Goal: Task Accomplishment & Management: Manage account settings

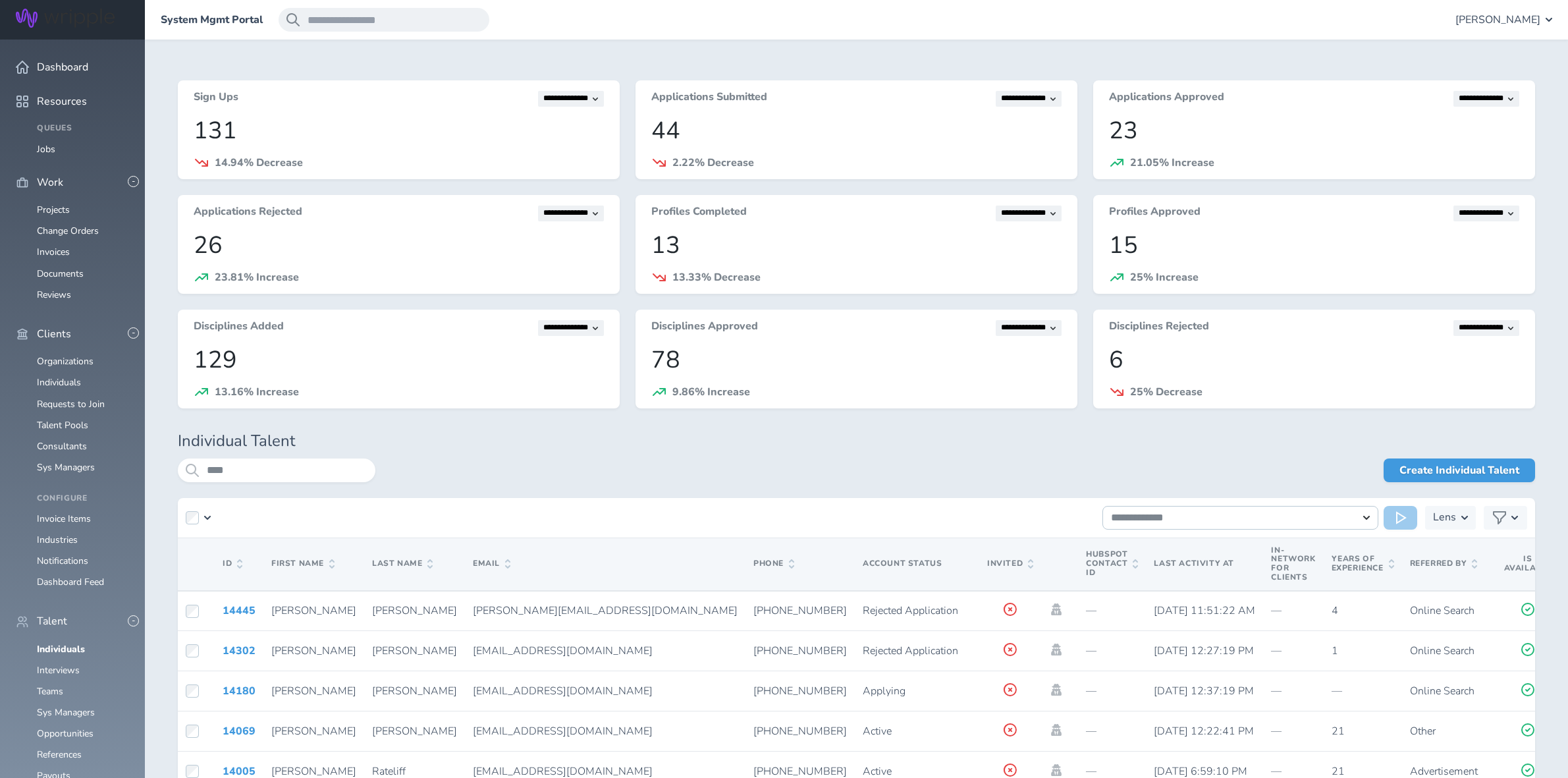
scroll to position [906, 0]
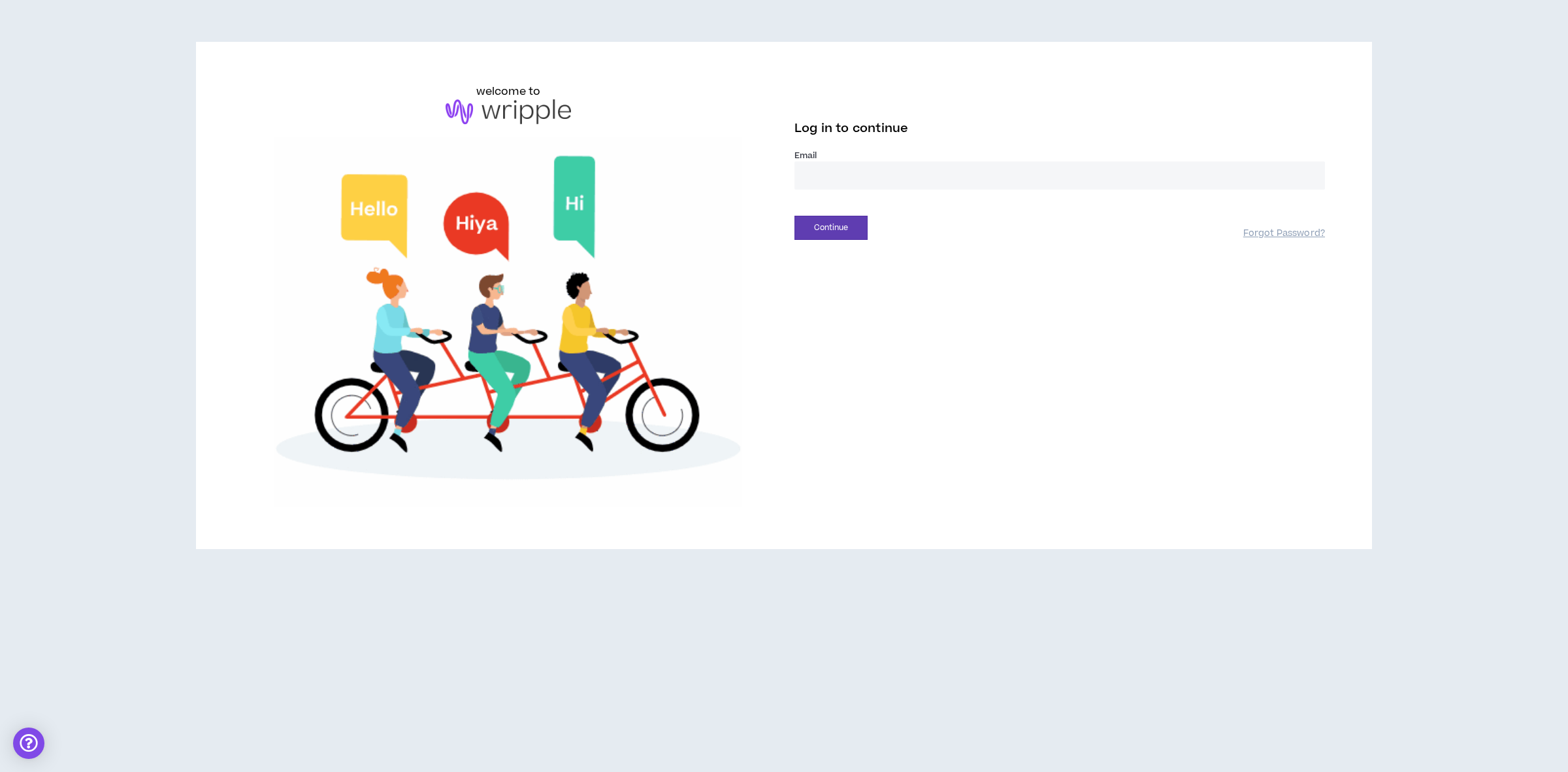
click at [820, 175] on input "email" at bounding box center [1059, 175] width 531 height 28
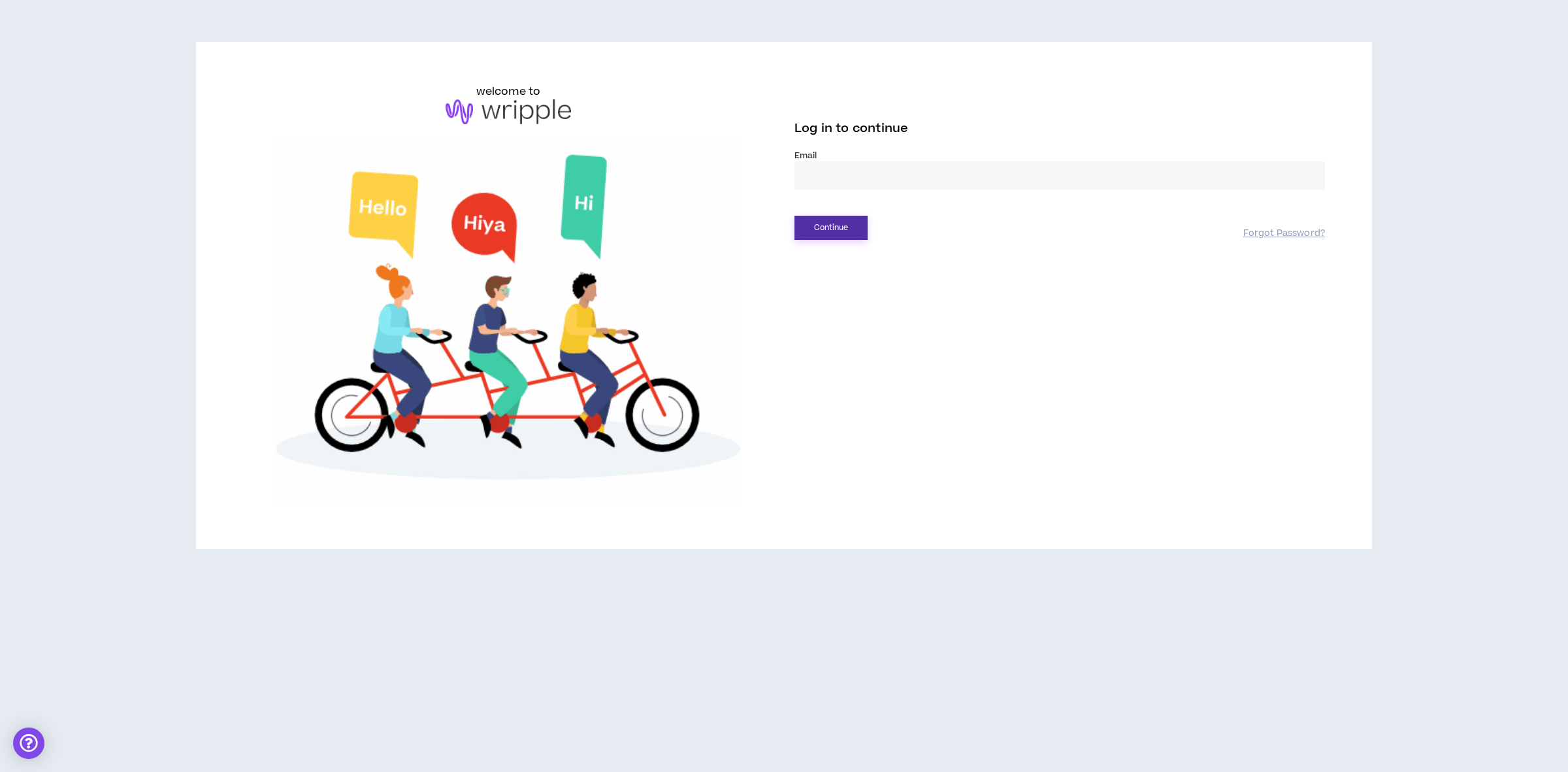
click at [827, 228] on button "Continue" at bounding box center [831, 228] width 73 height 24
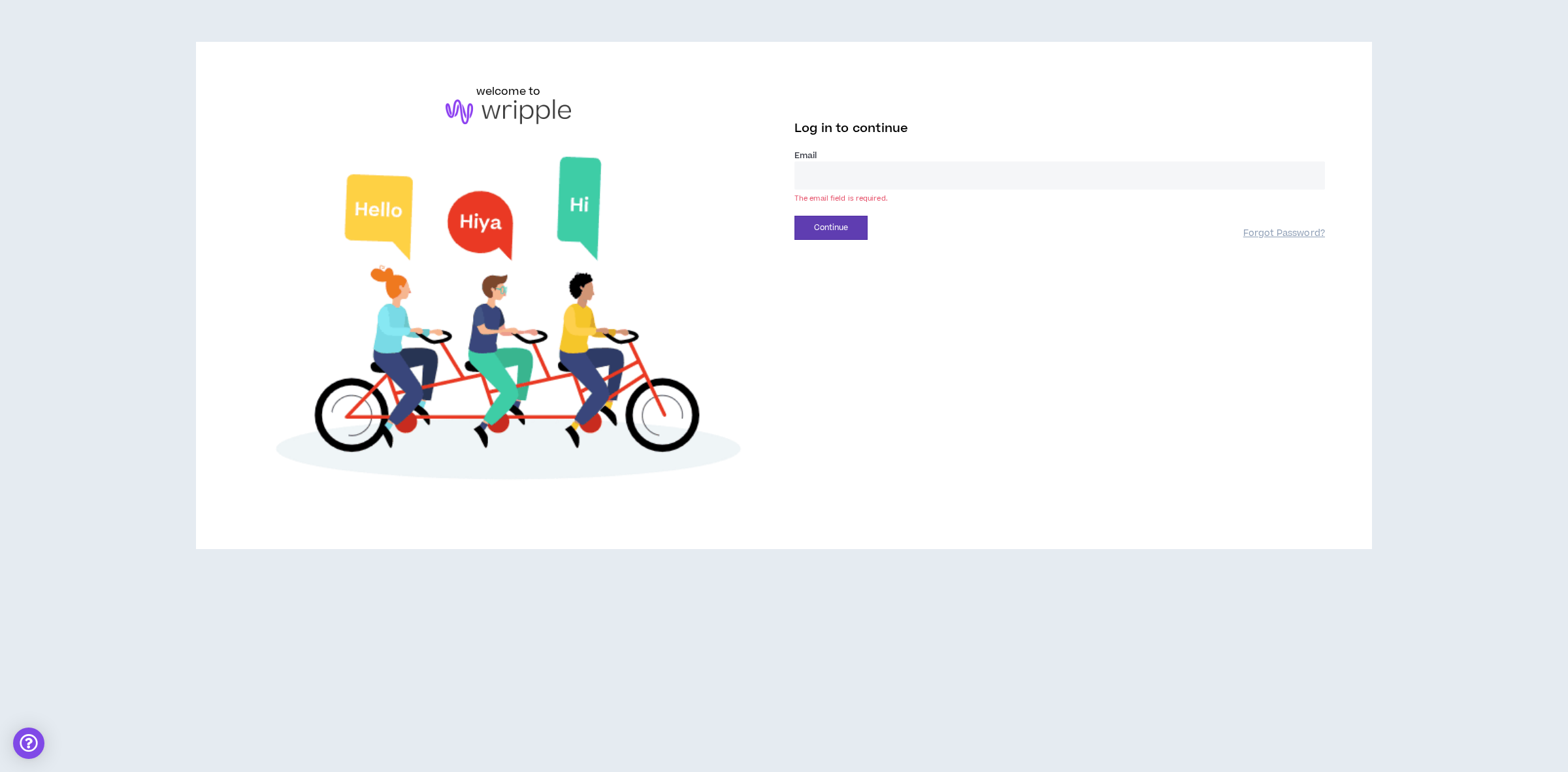
click at [833, 162] on input "email" at bounding box center [1059, 175] width 531 height 28
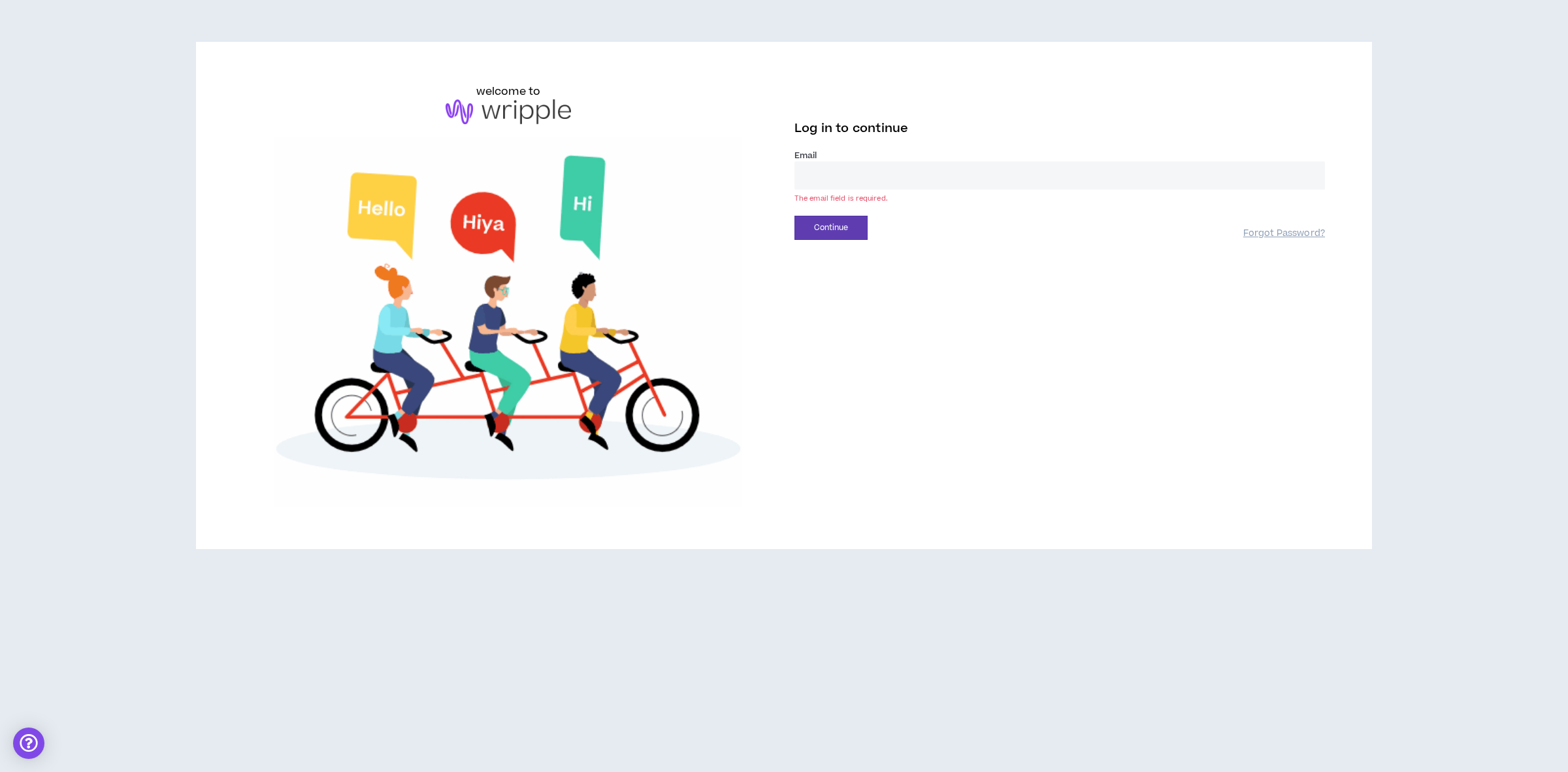
type input "**********"
click at [834, 232] on button "Continue" at bounding box center [831, 228] width 73 height 24
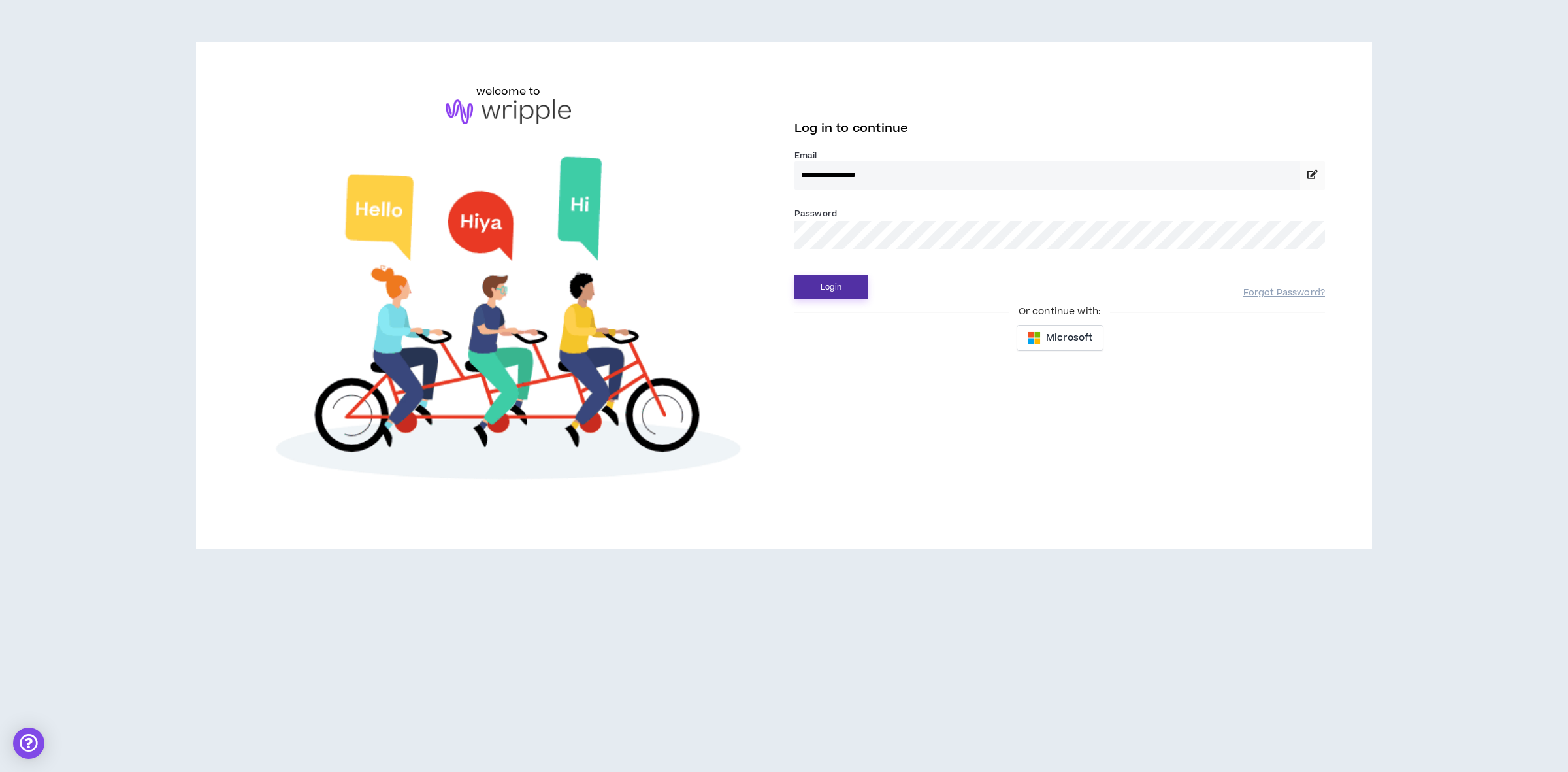
click at [830, 288] on button "Login" at bounding box center [831, 287] width 73 height 24
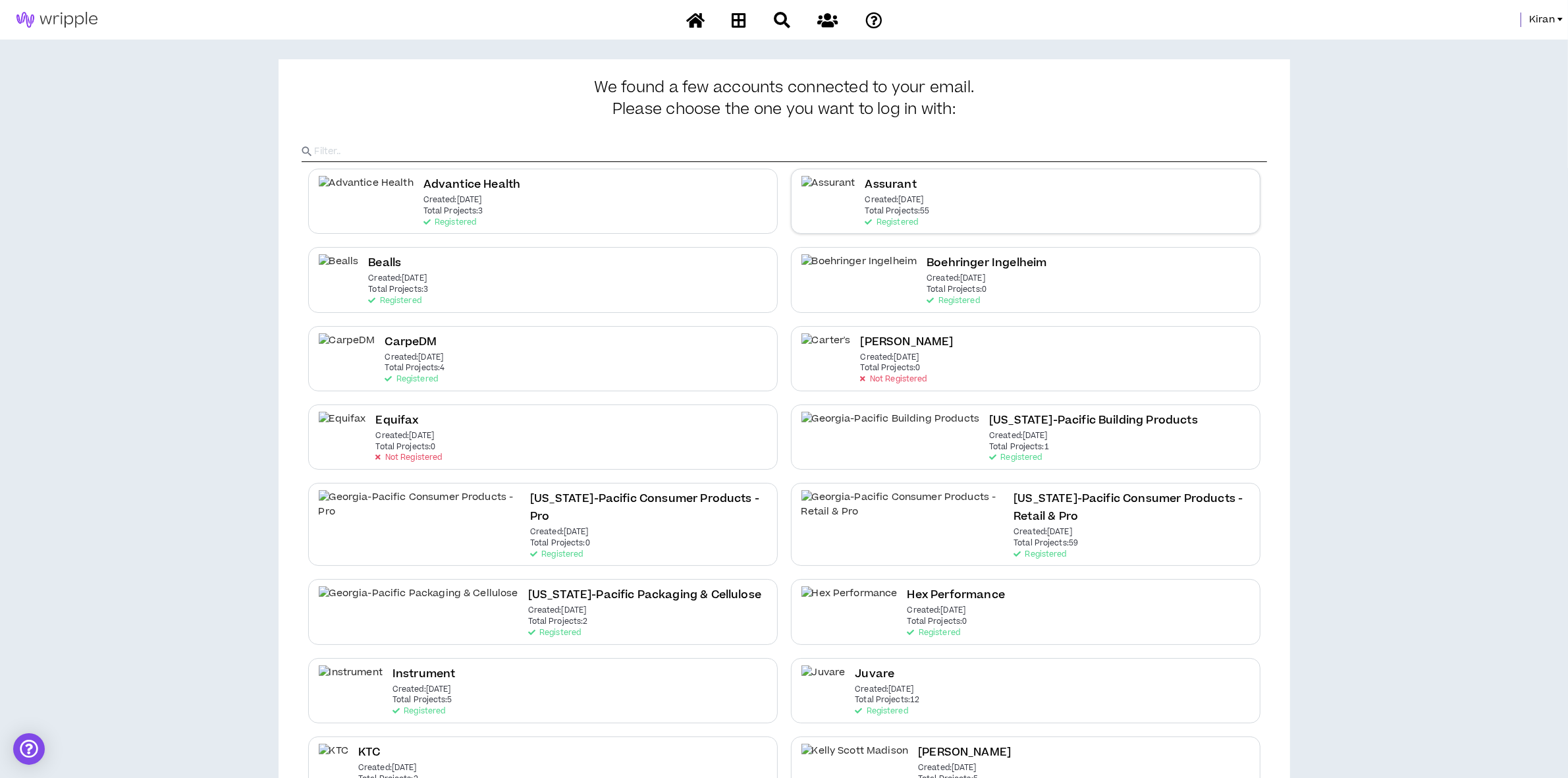
click at [865, 181] on h2 "Assurant" at bounding box center [891, 185] width 51 height 18
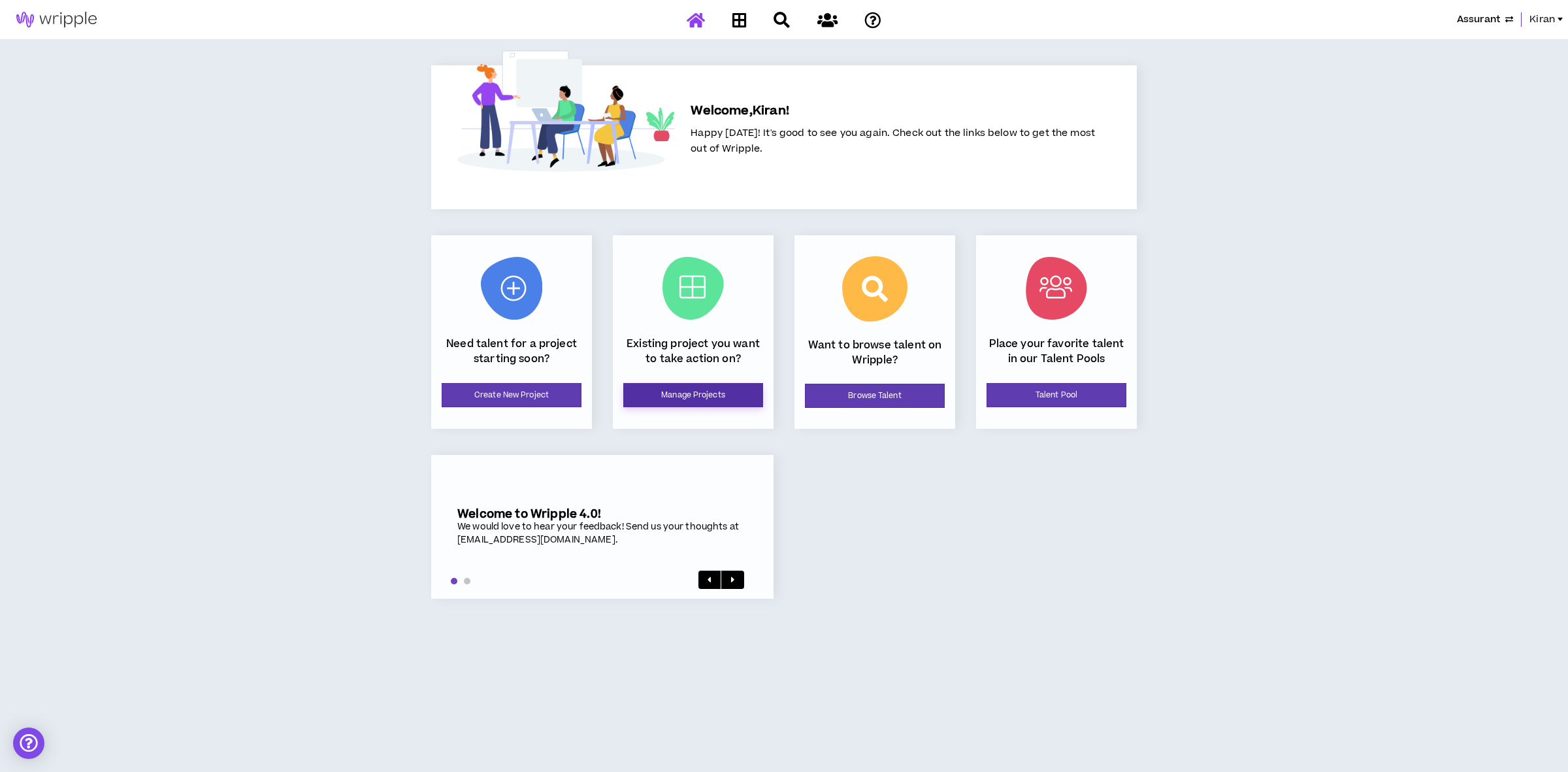
click at [700, 392] on link "Manage Projects" at bounding box center [693, 395] width 140 height 24
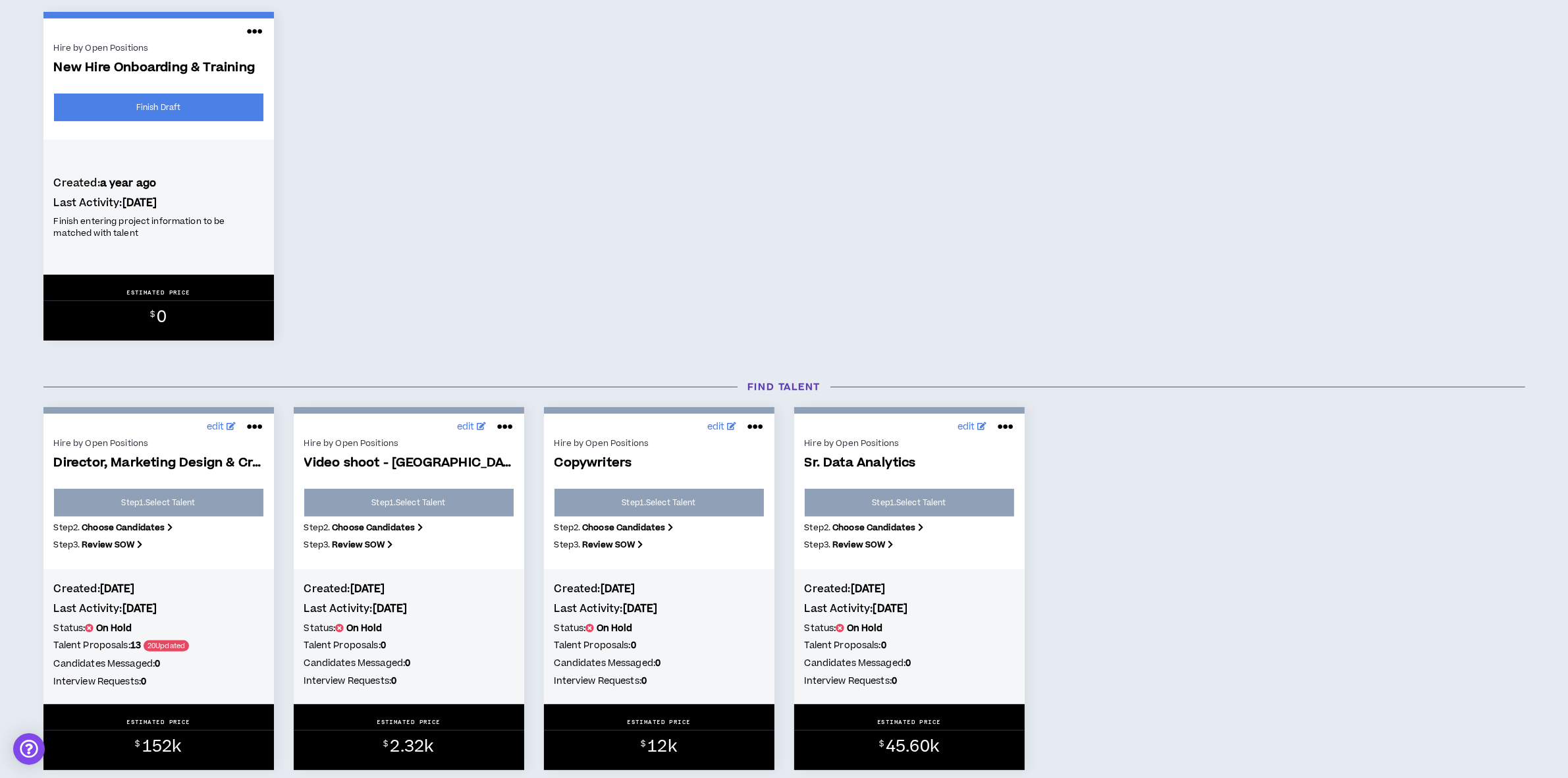
scroll to position [741, 0]
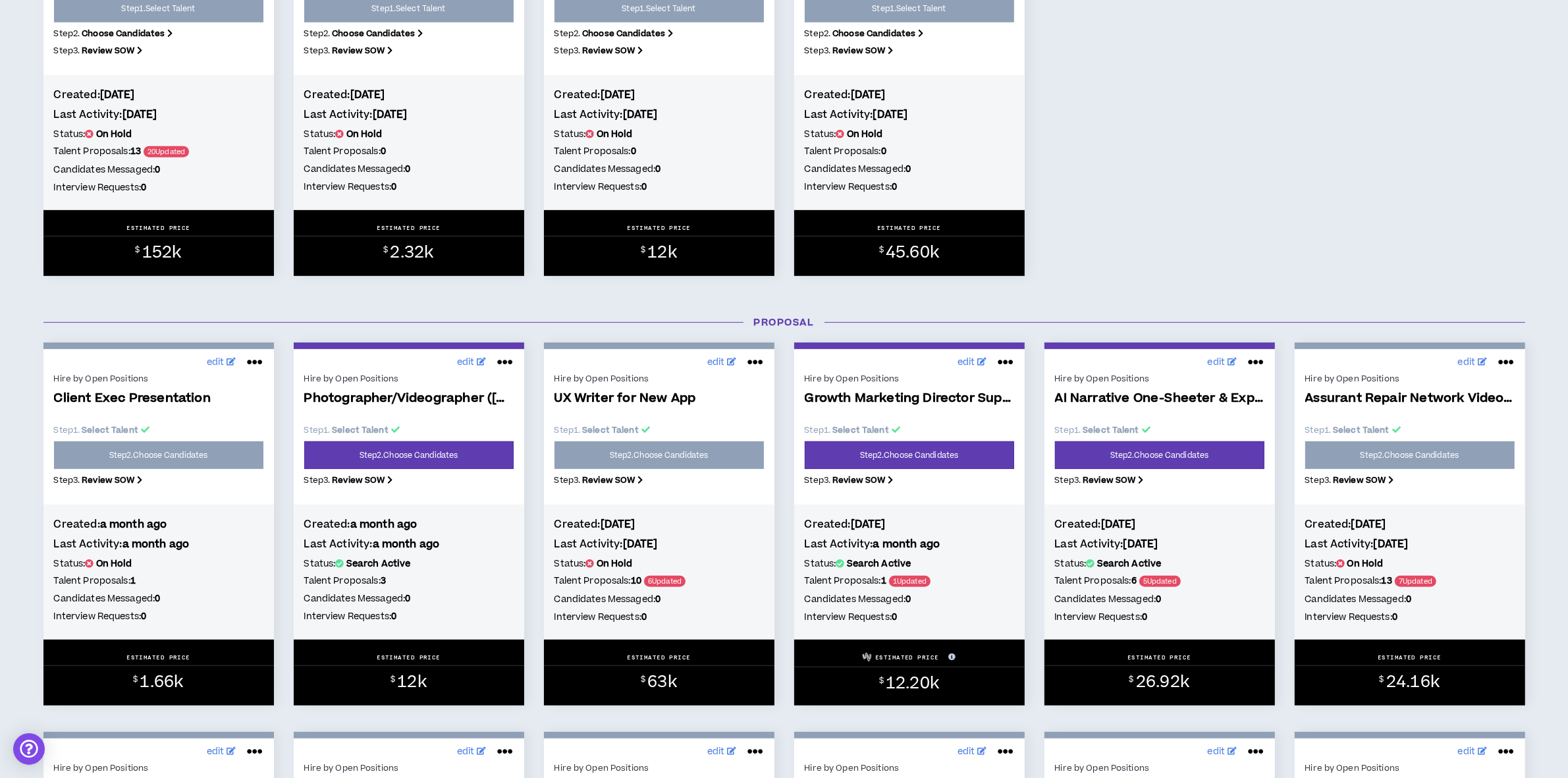
click at [512, 359] on icon at bounding box center [505, 362] width 15 height 21
click at [470, 413] on button "Close Project" at bounding box center [461, 419] width 115 height 25
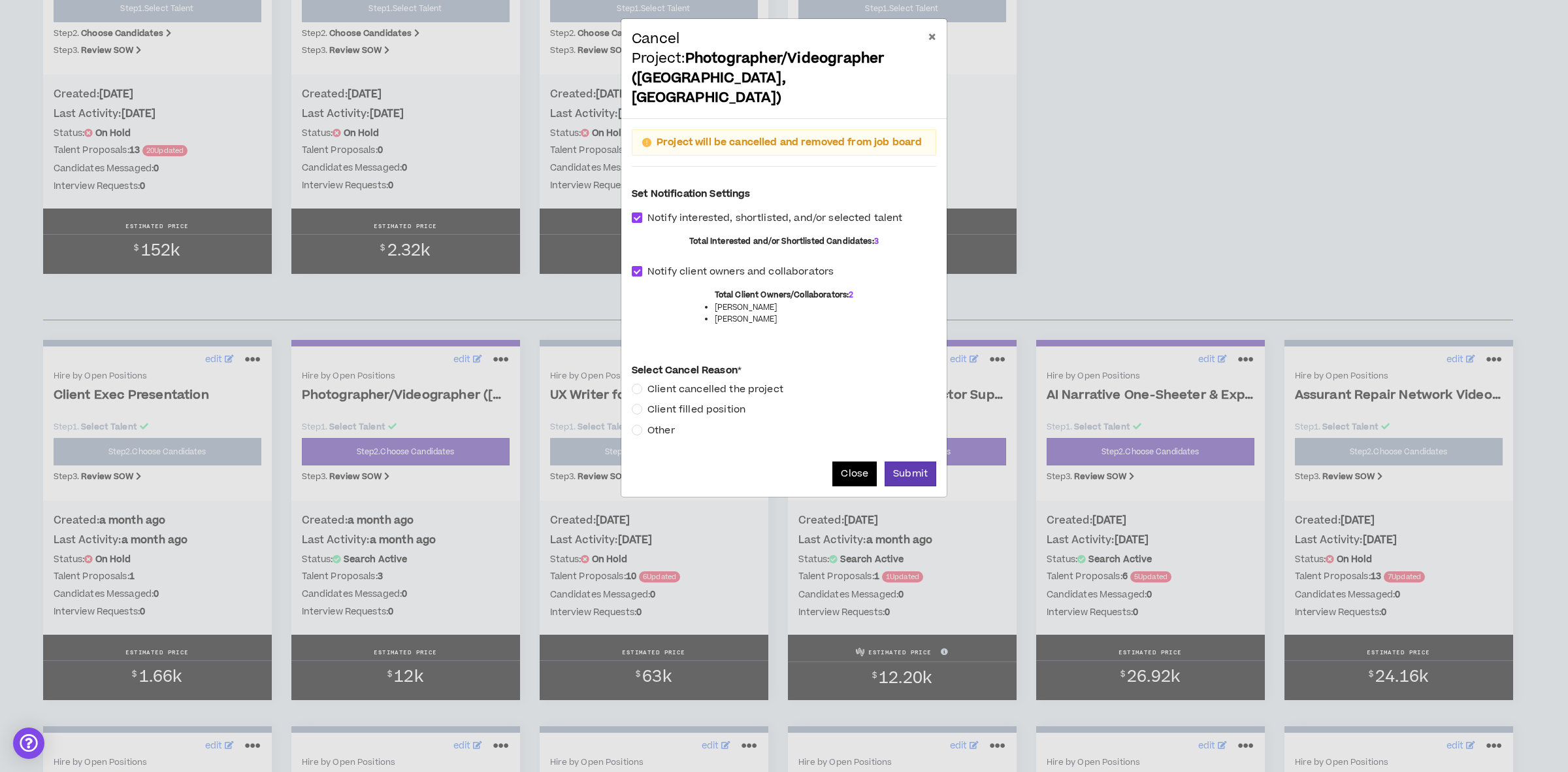
click at [843, 461] on button "Close" at bounding box center [855, 473] width 44 height 25
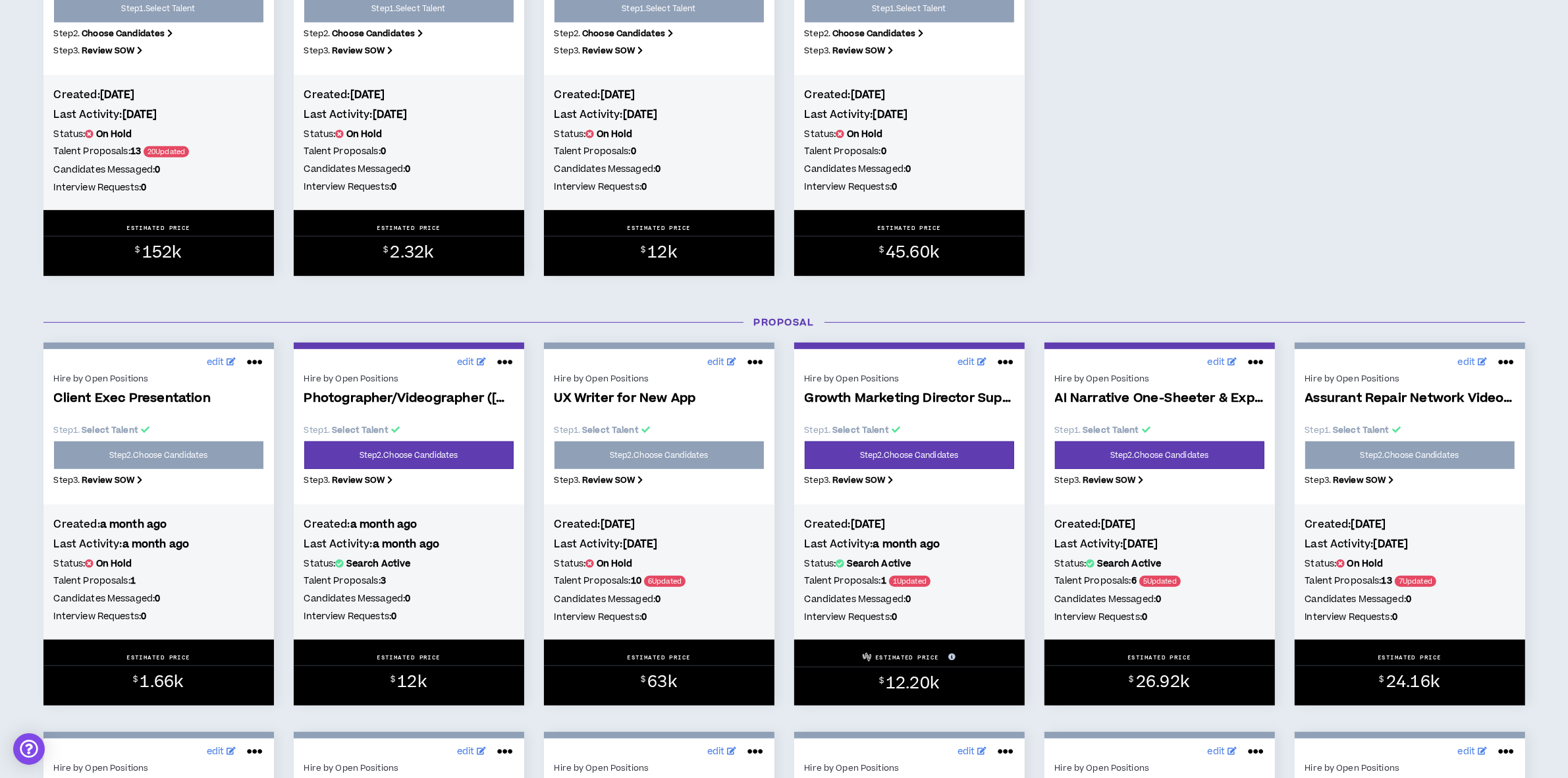
click at [506, 359] on icon at bounding box center [505, 362] width 15 height 21
click at [442, 456] on button "Put on hold" at bounding box center [461, 457] width 115 height 25
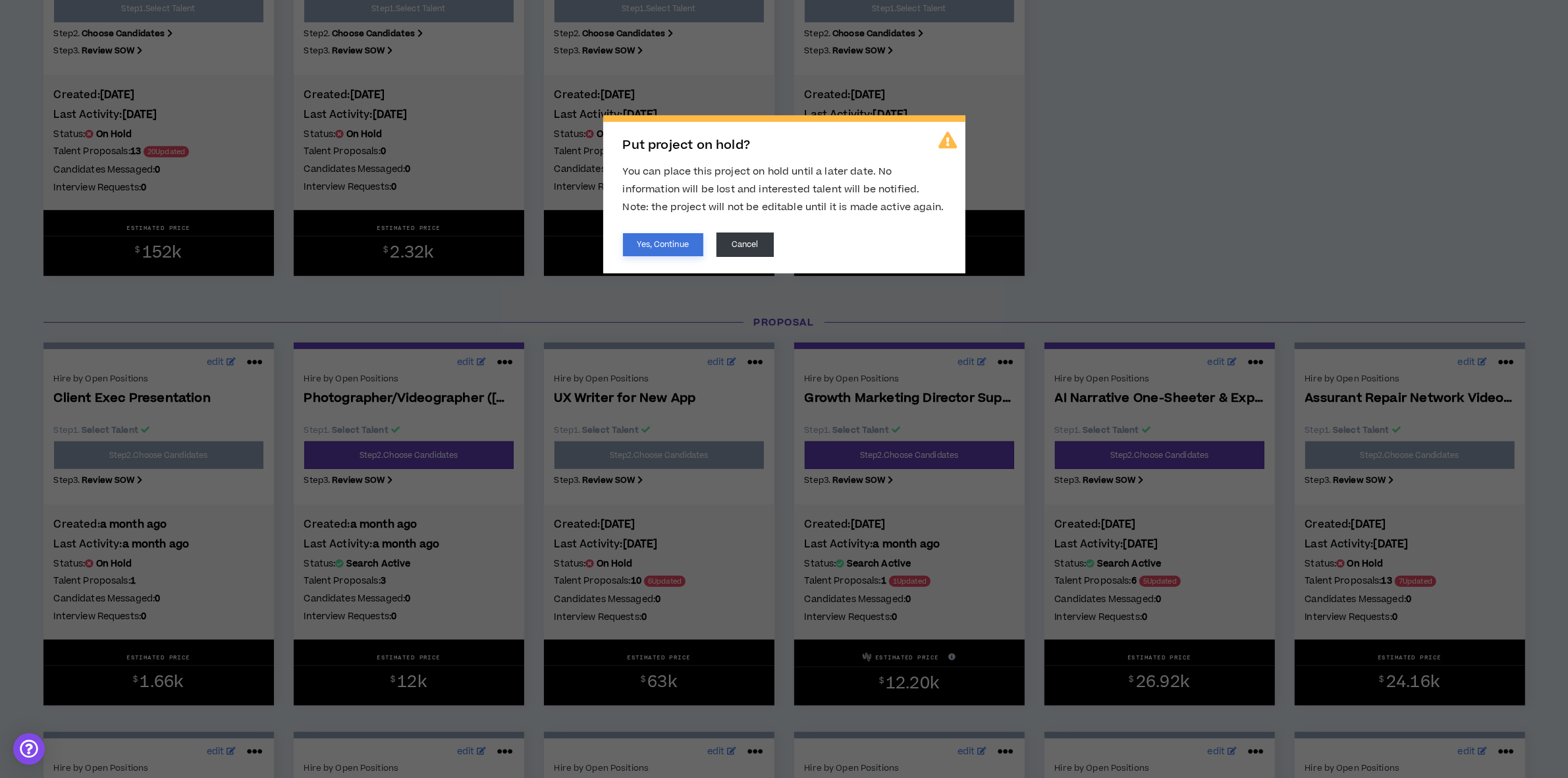
click at [683, 239] on button "Yes, Continue" at bounding box center [663, 244] width 80 height 23
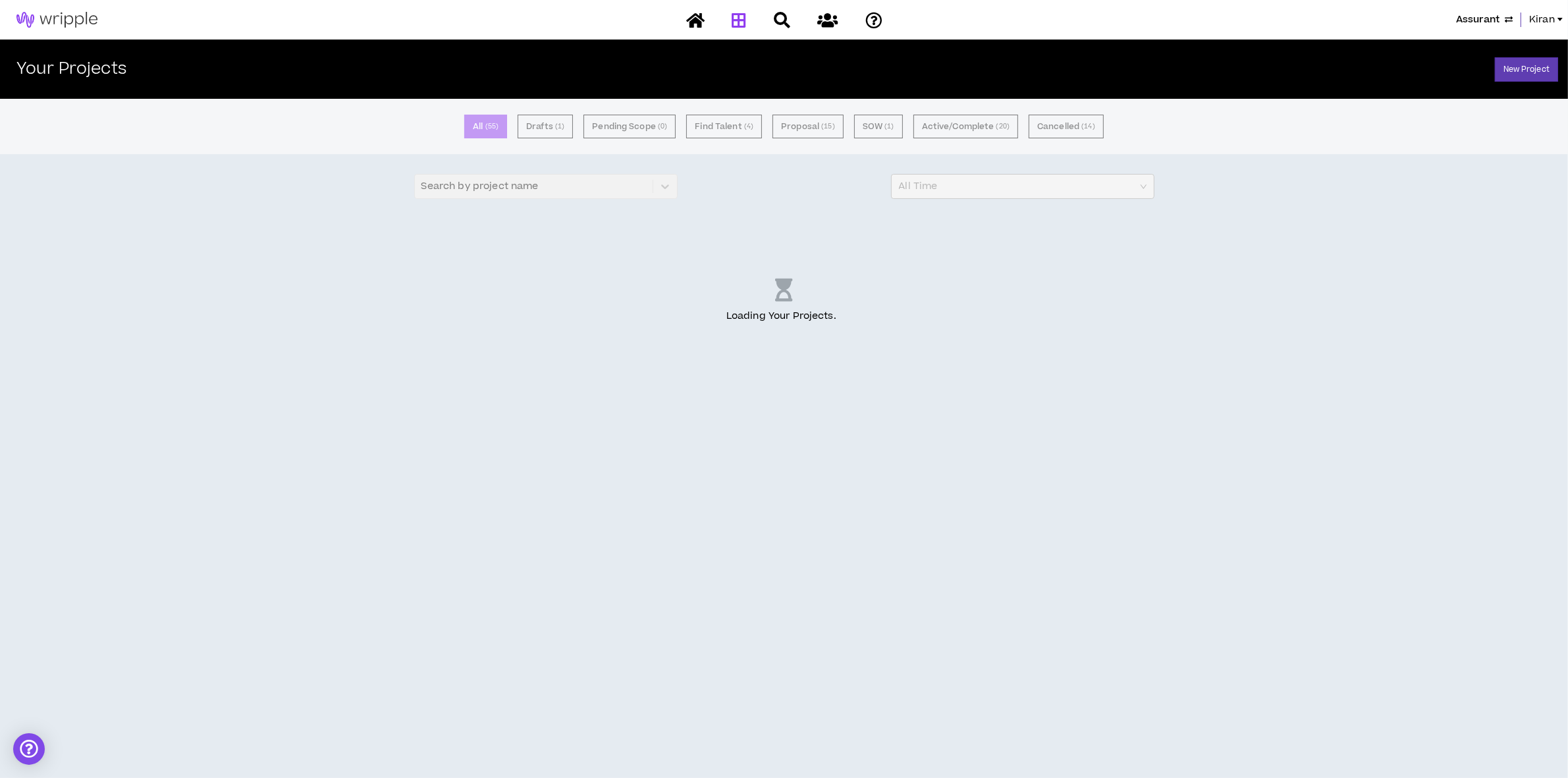
scroll to position [0, 0]
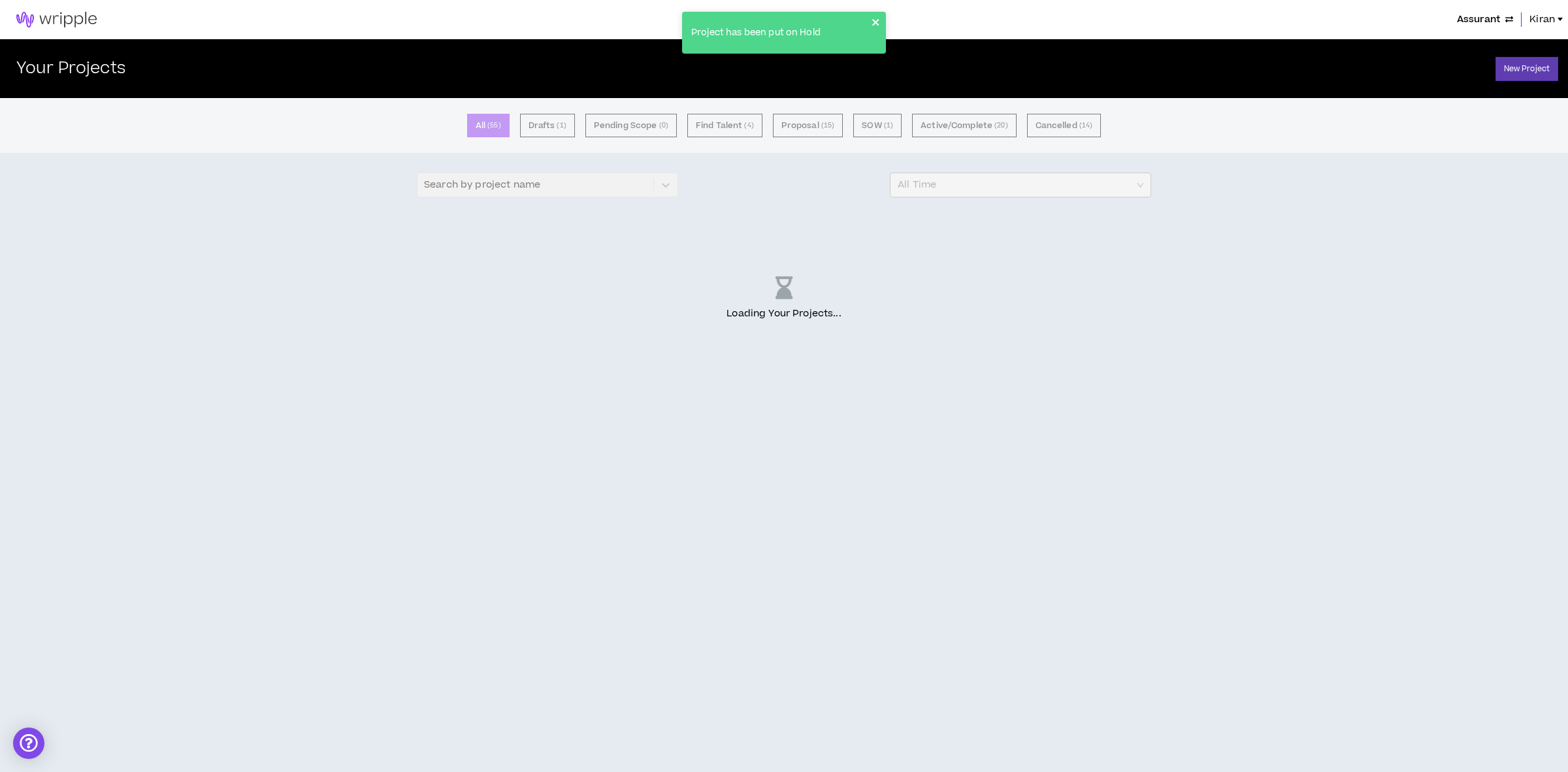
click at [878, 20] on icon "close" at bounding box center [876, 22] width 7 height 7
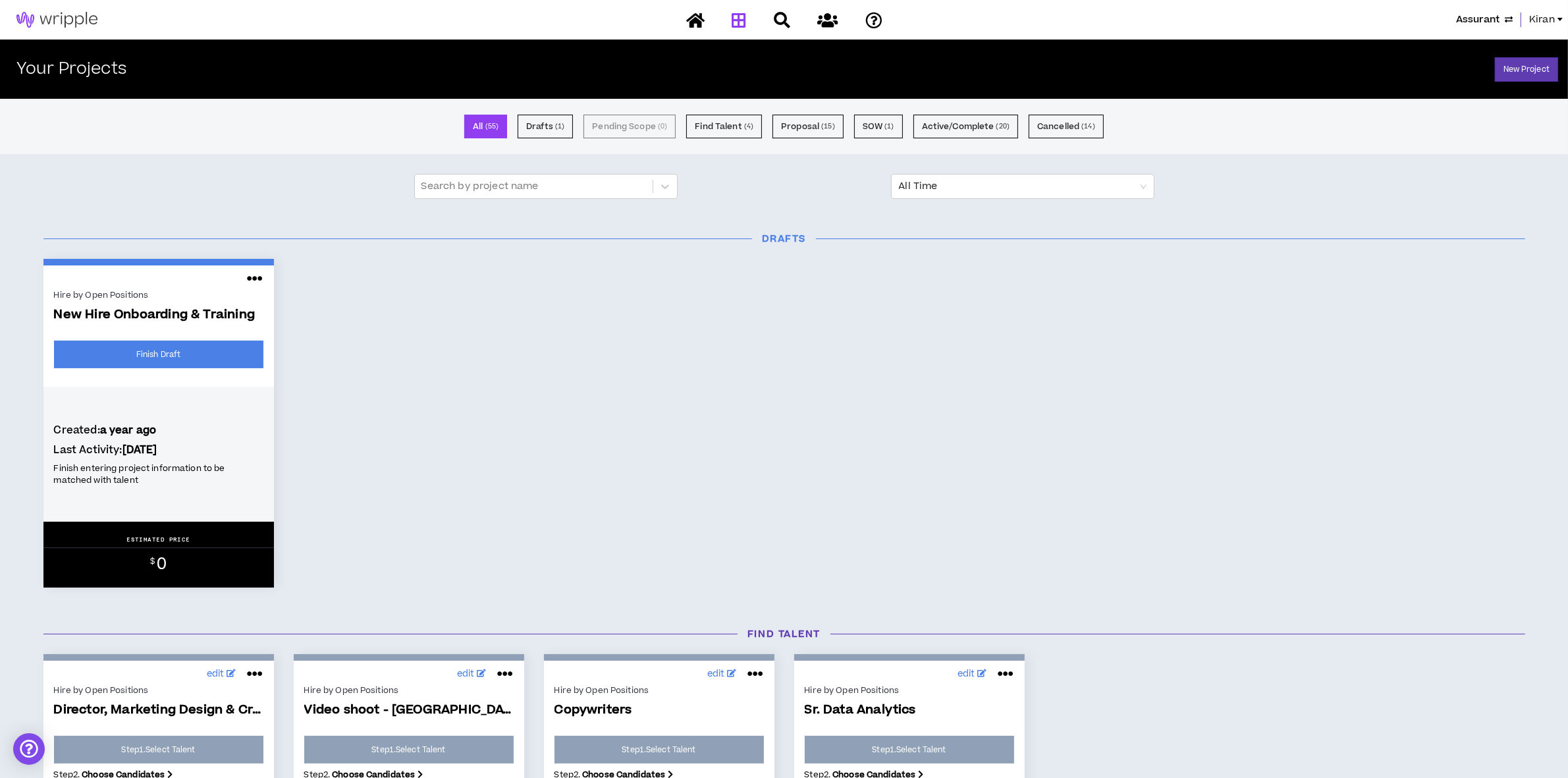
click at [1538, 15] on span "Kiran" at bounding box center [1541, 20] width 26 height 15
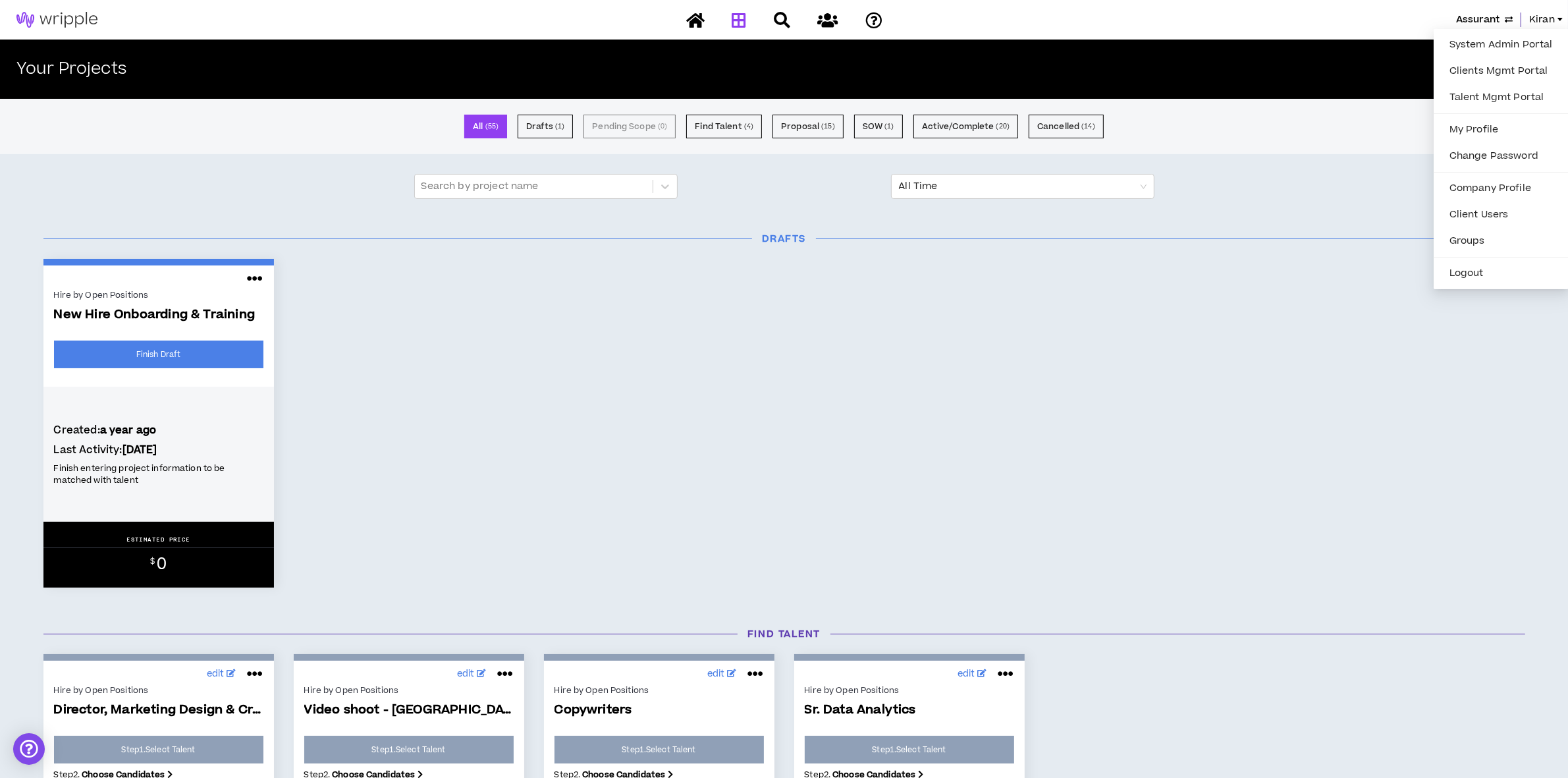
drag, startPoint x: 1375, startPoint y: 151, endPoint x: 1425, endPoint y: 98, distance: 72.9
click at [1375, 151] on div "All ( 55 ) Drafts ( 1 ) Pending Scope ( 0 ) Find Talent ( 4 ) Proposal ( 15 ) S…" at bounding box center [784, 126] width 1568 height 56
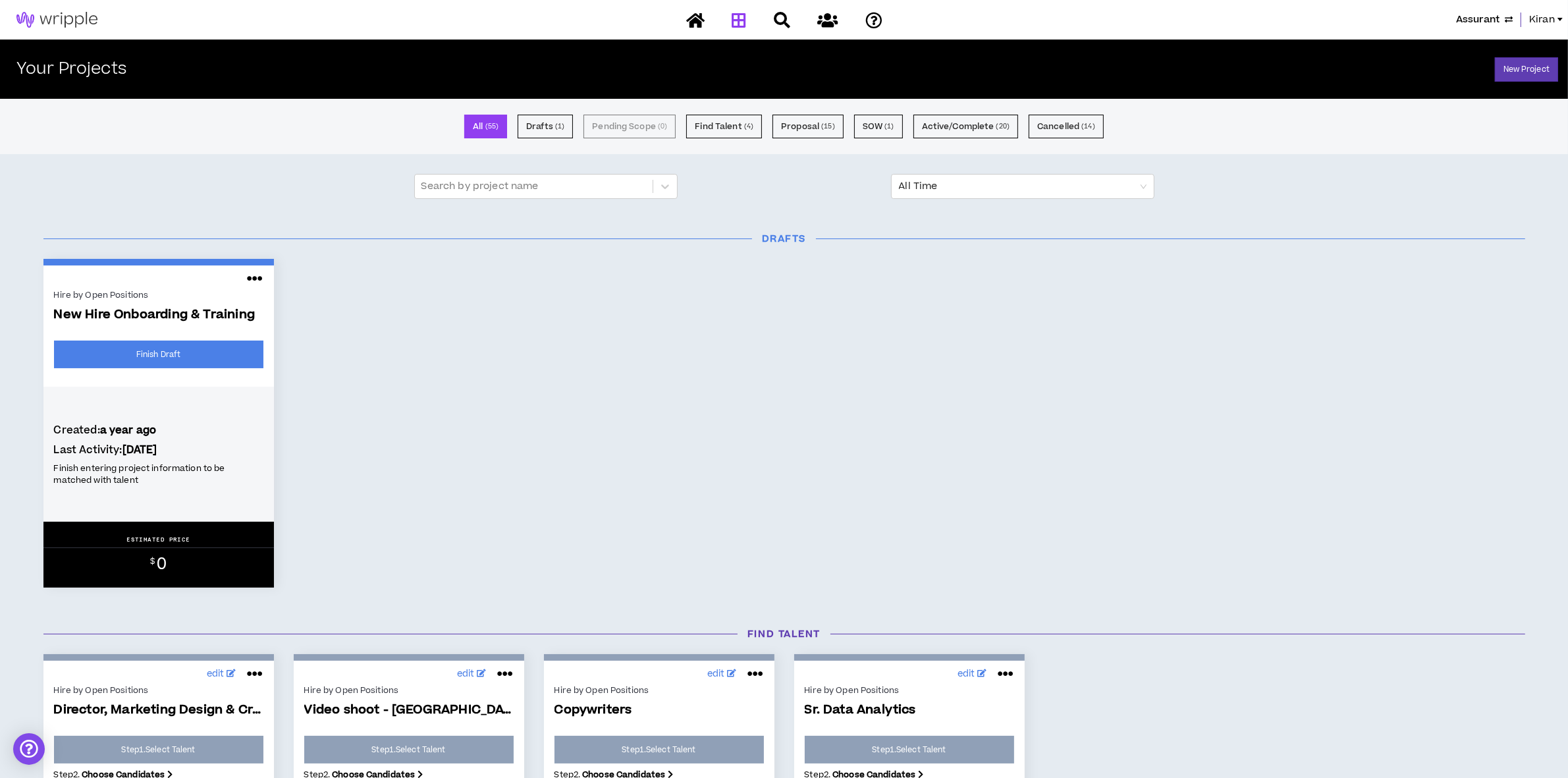
click at [1487, 17] on span "Assurant" at bounding box center [1477, 20] width 44 height 15
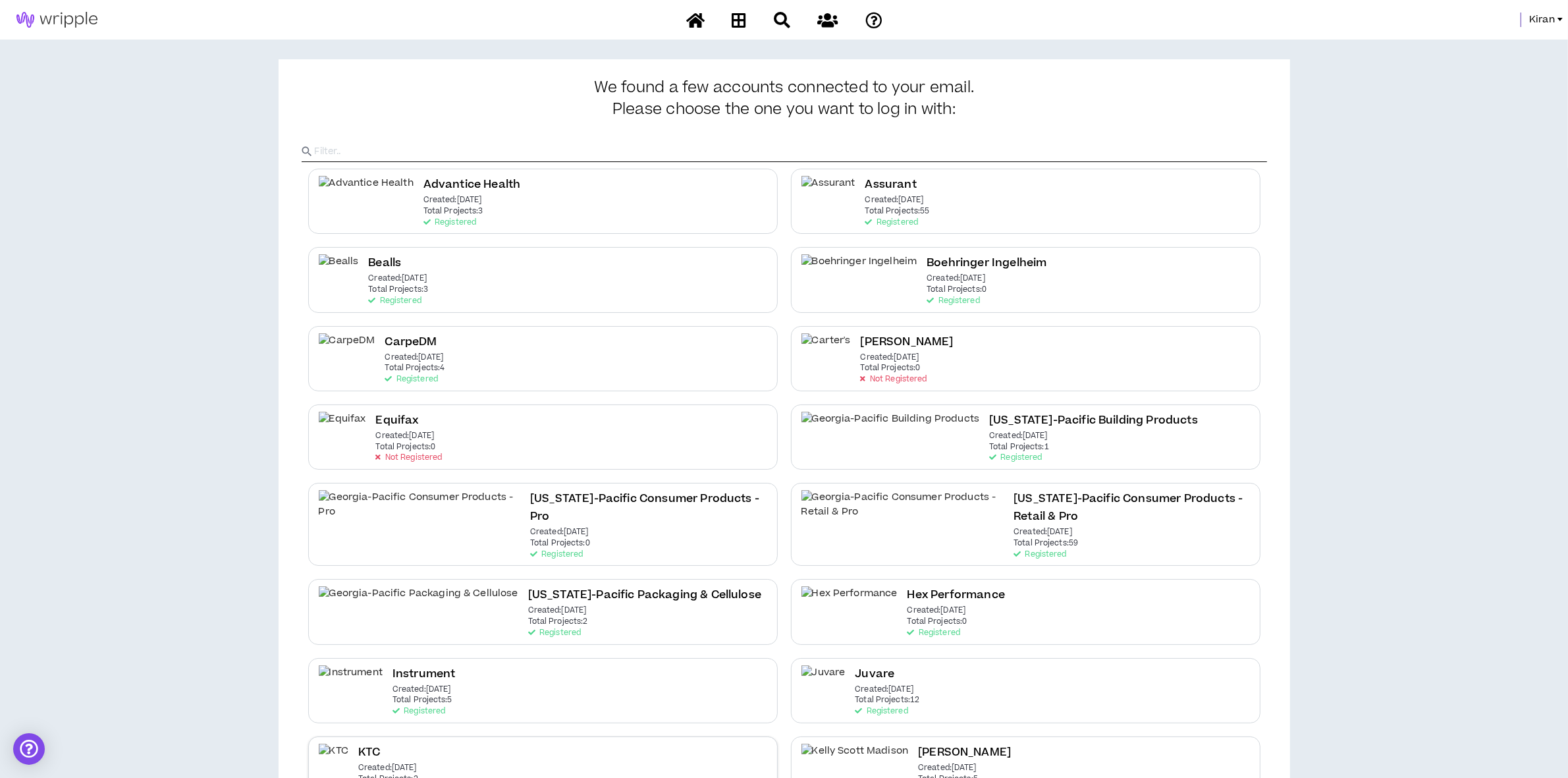
click at [397, 763] on p "Created: Jul 23 2025" at bounding box center [388, 768] width 59 height 9
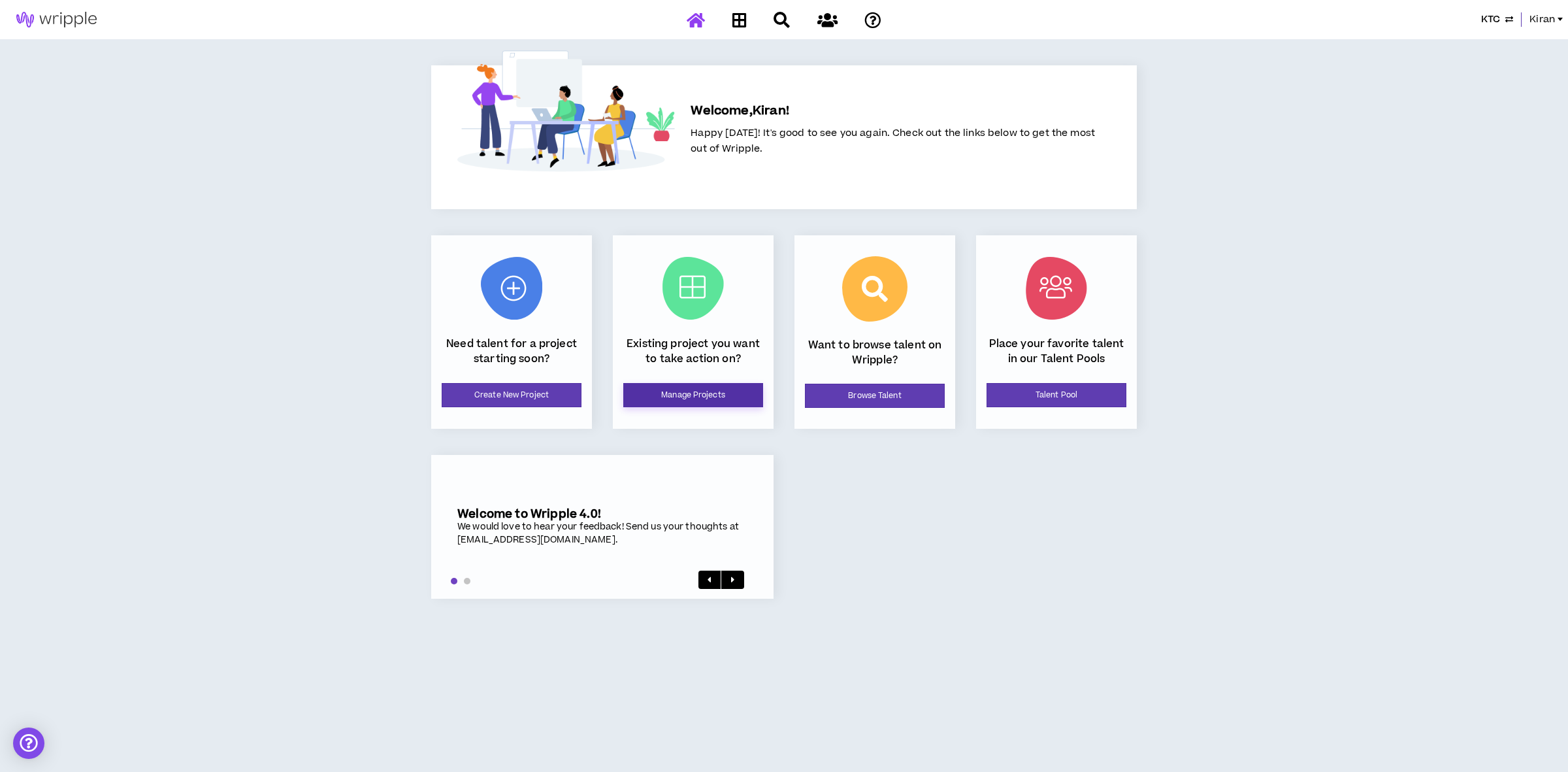
click at [688, 393] on link "Manage Projects" at bounding box center [693, 395] width 140 height 24
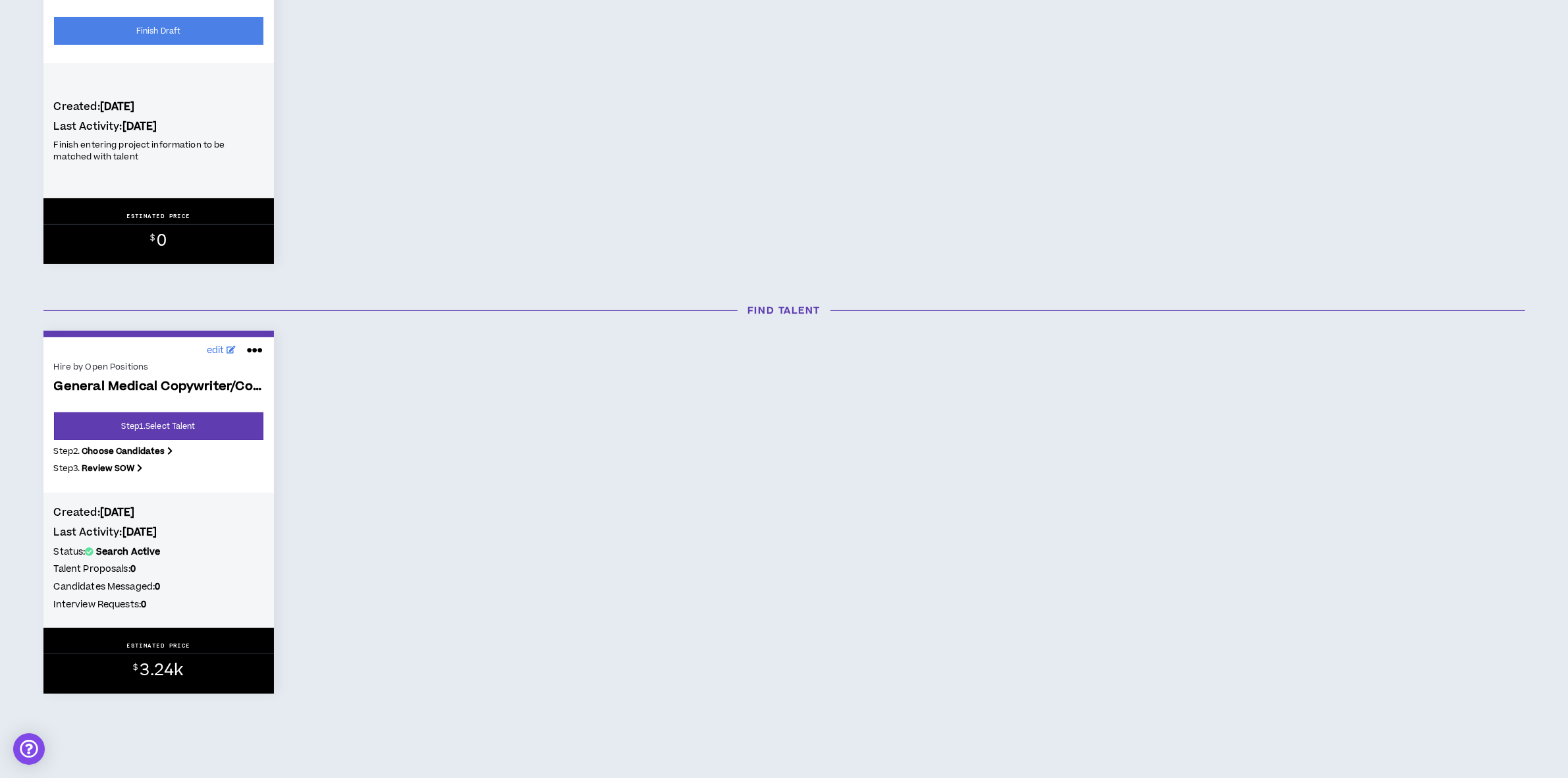
scroll to position [330, 0]
